Goal: Transaction & Acquisition: Book appointment/travel/reservation

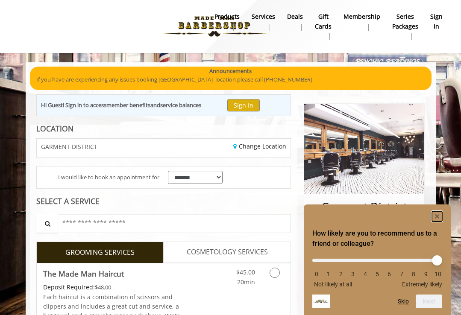
click at [440, 215] on rect "Hide survey" at bounding box center [437, 217] width 10 height 10
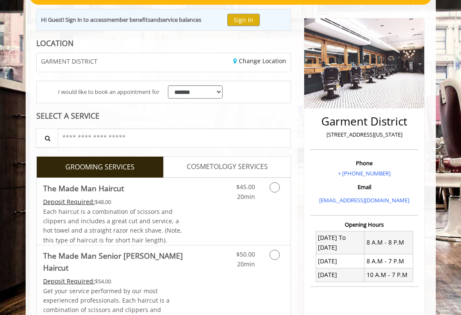
scroll to position [128, 0]
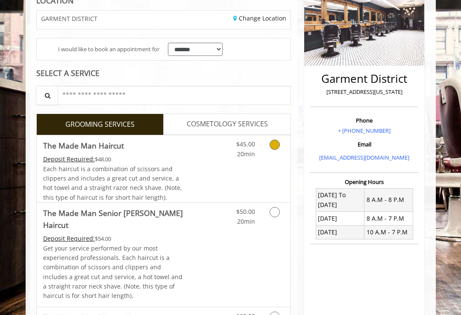
click at [272, 150] on link "Grooming services" at bounding box center [276, 148] width 16 height 24
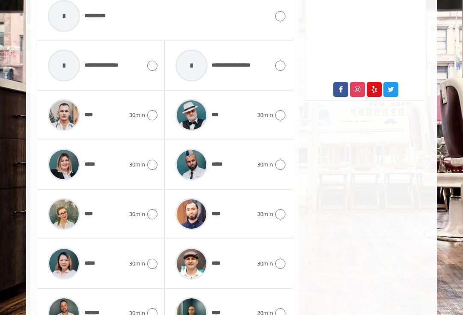
scroll to position [453, 0]
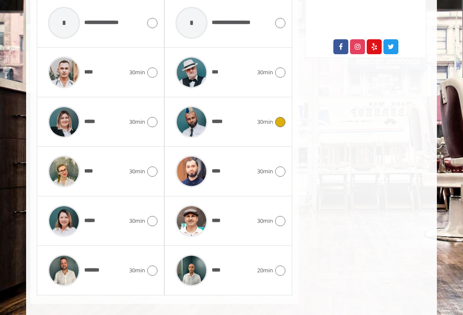
click at [249, 127] on div "*****" at bounding box center [213, 122] width 85 height 41
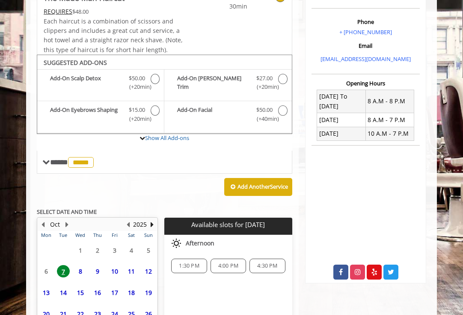
scroll to position [305, 0]
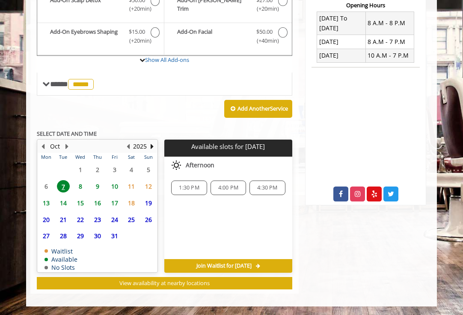
click at [81, 186] on span "8" at bounding box center [80, 186] width 13 height 12
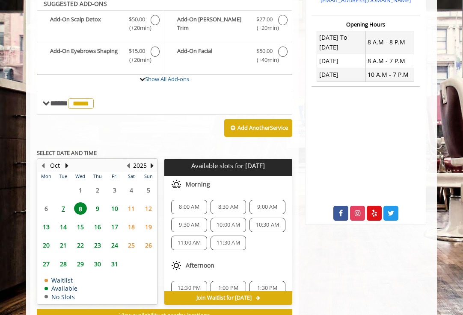
scroll to position [282, 0]
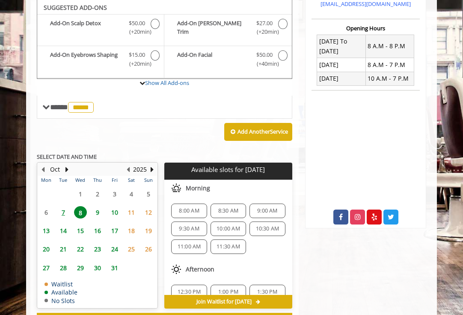
click at [183, 210] on span "8:00 AM" at bounding box center [189, 211] width 20 height 7
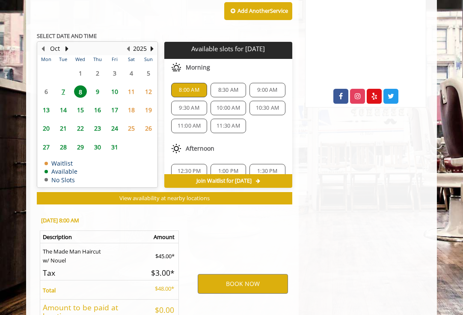
scroll to position [477, 0]
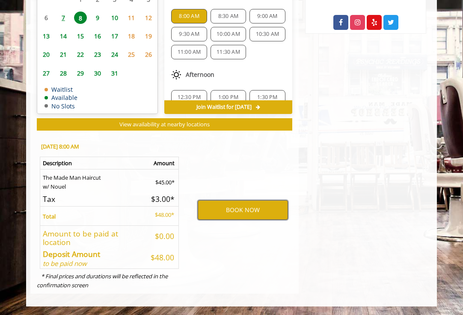
click at [234, 213] on button "BOOK NOW" at bounding box center [242, 210] width 90 height 20
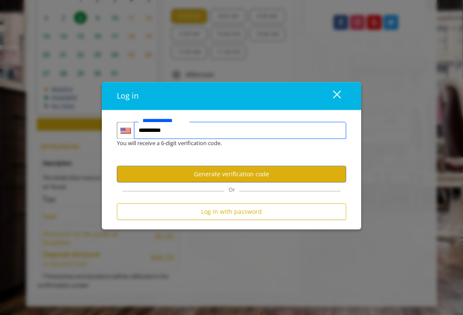
type input "**********"
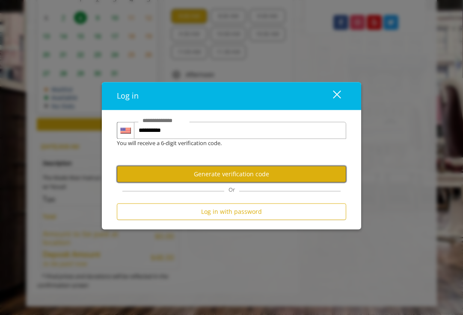
click at [267, 174] on button "Generate verification code" at bounding box center [231, 174] width 229 height 17
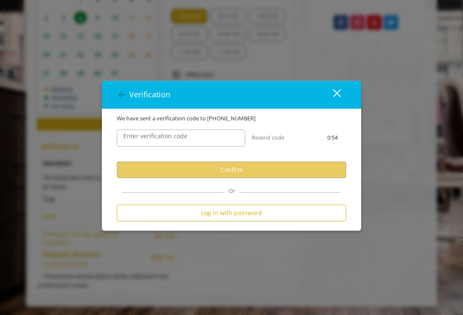
click at [164, 133] on label "Enter verification code" at bounding box center [155, 136] width 73 height 9
click at [164, 133] on input "Enter verification code" at bounding box center [181, 138] width 128 height 17
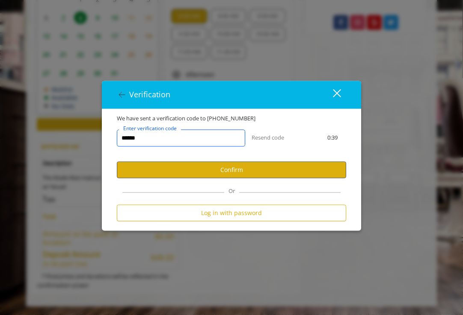
type input "******"
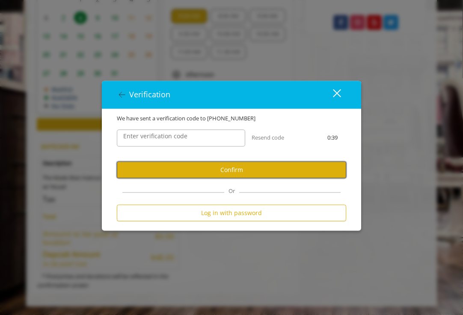
click at [174, 165] on button "Confirm" at bounding box center [231, 170] width 229 height 17
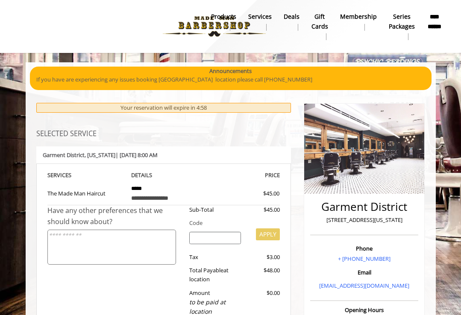
scroll to position [171, 0]
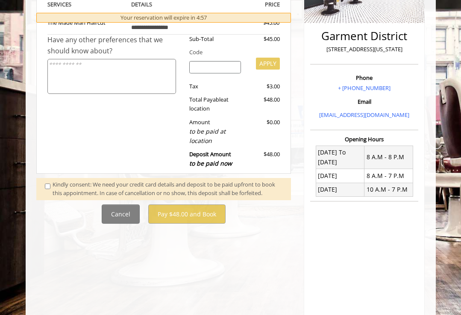
click at [97, 189] on div "Kindly consent: We need your credit card details and deposit to be paid upfront…" at bounding box center [168, 189] width 230 height 18
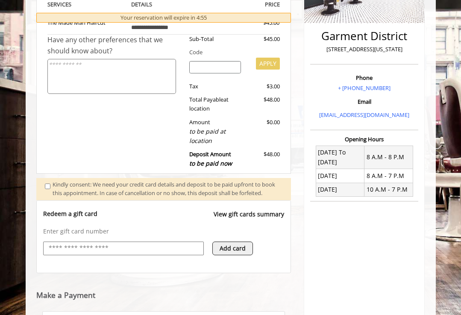
scroll to position [374, 0]
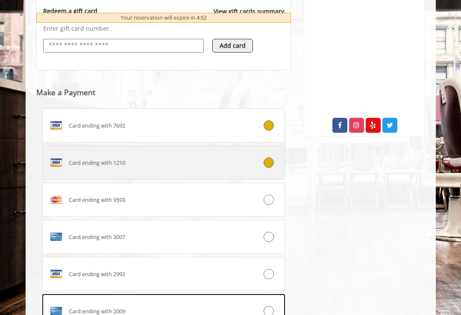
click at [229, 170] on div "Card ending with 1210" at bounding box center [144, 163] width 202 height 14
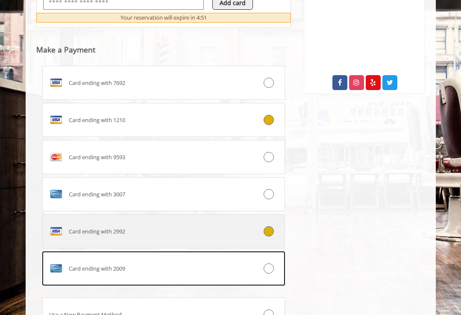
scroll to position [505, 0]
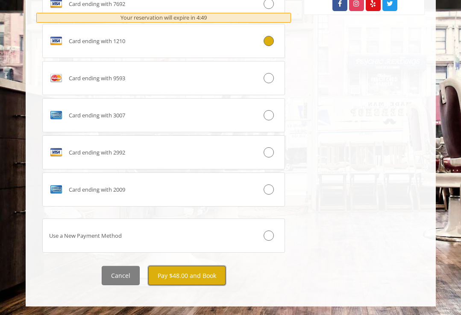
click at [197, 274] on button "Pay $48.00 and Book" at bounding box center [186, 275] width 77 height 19
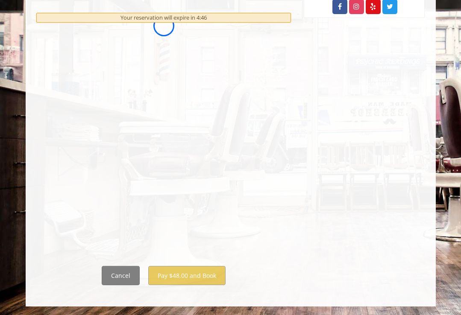
scroll to position [0, 0]
